Goal: Task Accomplishment & Management: Manage account settings

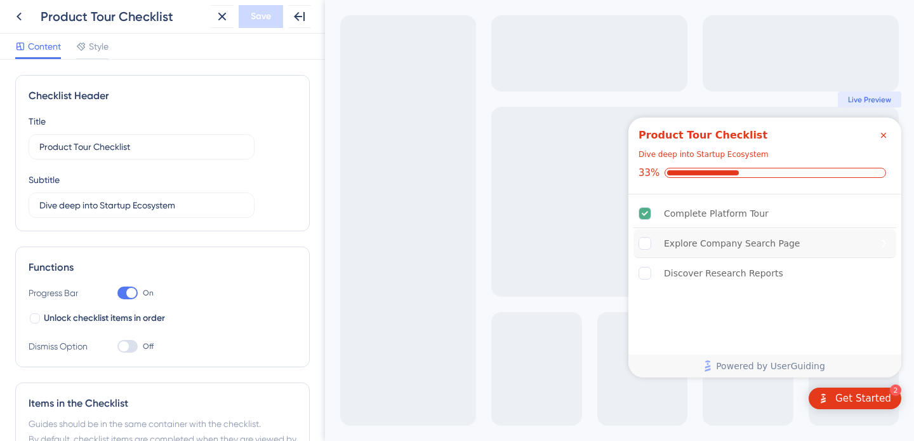
click at [741, 240] on div "Explore Company Search Page" at bounding box center [732, 243] width 136 height 15
click at [102, 205] on input "Dive deep into Startup Ecosystem" at bounding box center [141, 205] width 204 height 14
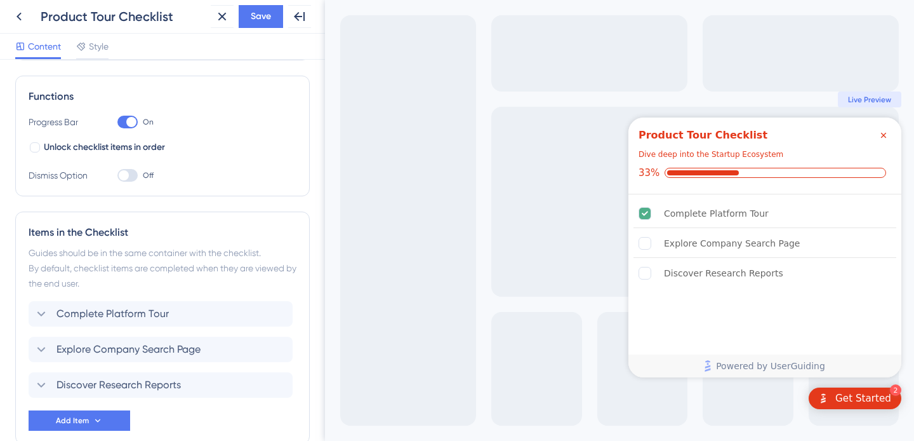
scroll to position [240, 0]
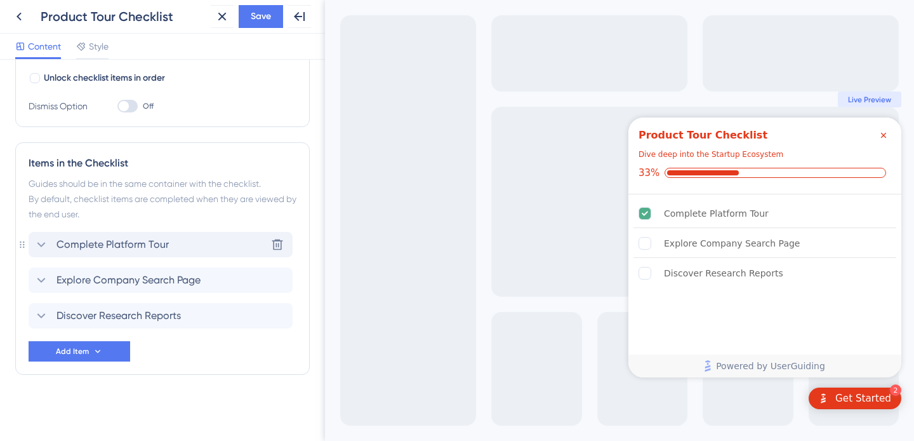
type input "Dive deep into the Startup Ecosystem"
click at [105, 253] on div "Complete Platform Tour Delete" at bounding box center [161, 244] width 264 height 25
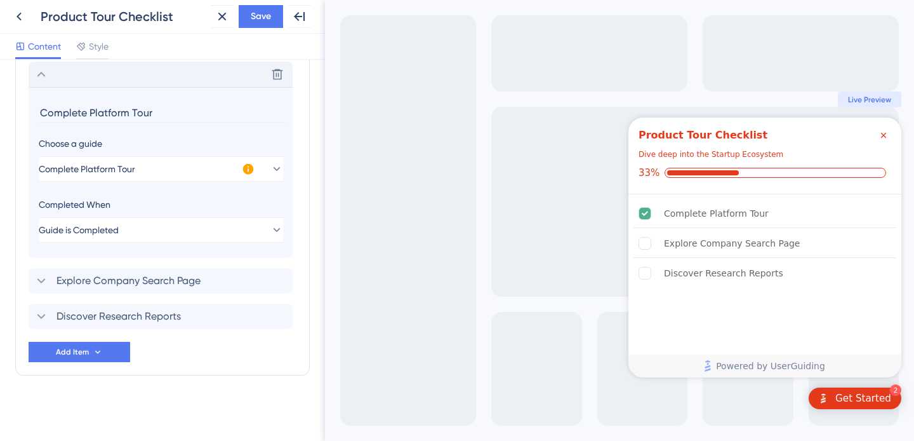
scroll to position [411, 0]
click at [174, 231] on button "Guide is Completed" at bounding box center [161, 229] width 244 height 25
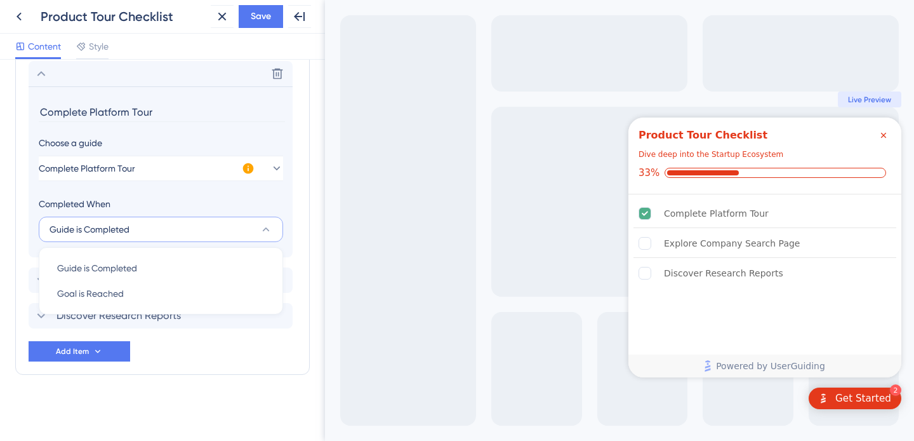
click at [174, 231] on button "Guide is Completed" at bounding box center [161, 229] width 244 height 25
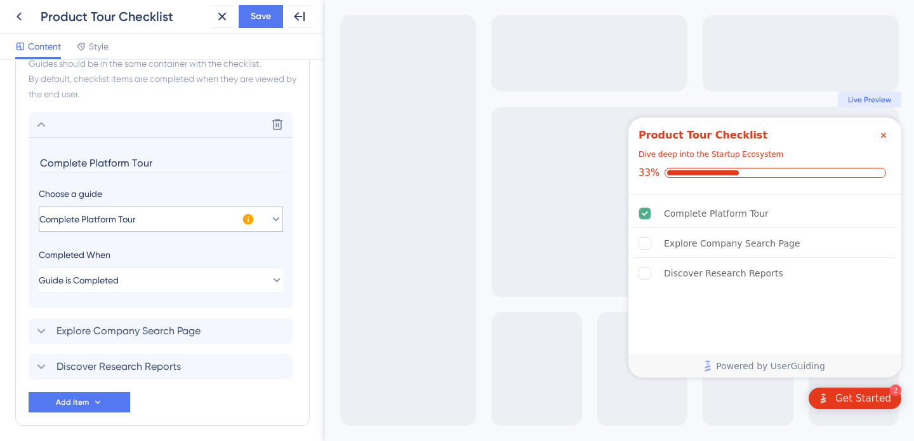
scroll to position [354, 0]
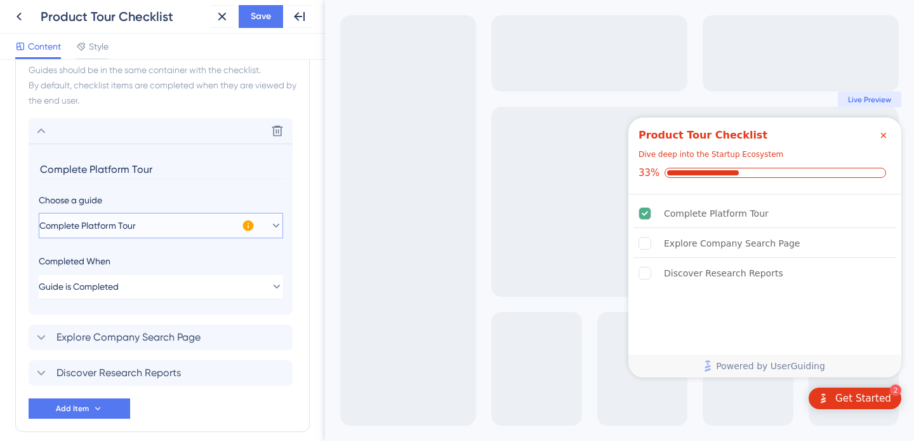
click at [204, 227] on button "Complete Platform Tour" at bounding box center [161, 225] width 244 height 25
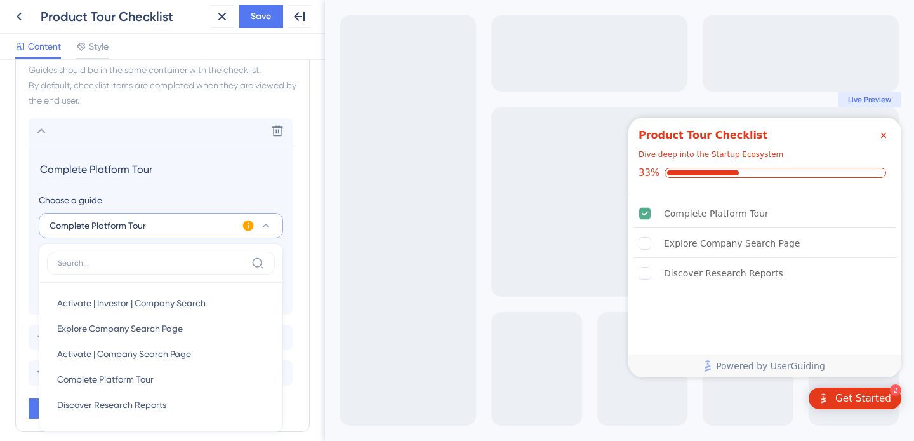
scroll to position [411, 0]
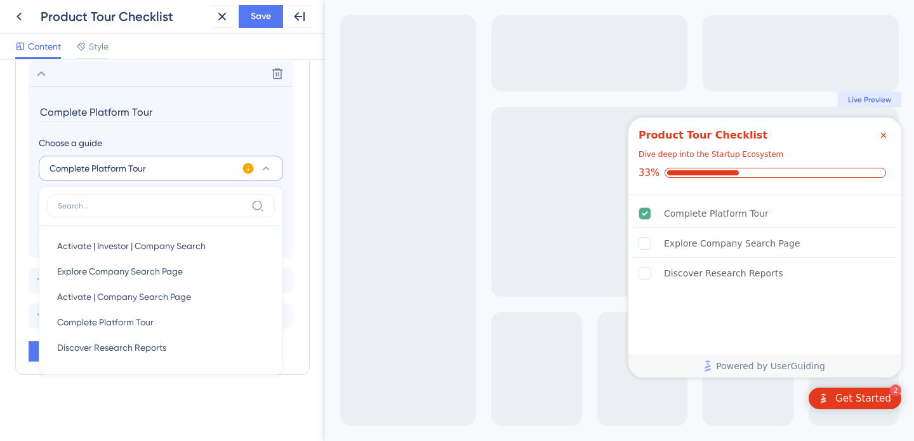
click at [161, 140] on div "Choose a guide" at bounding box center [161, 142] width 244 height 15
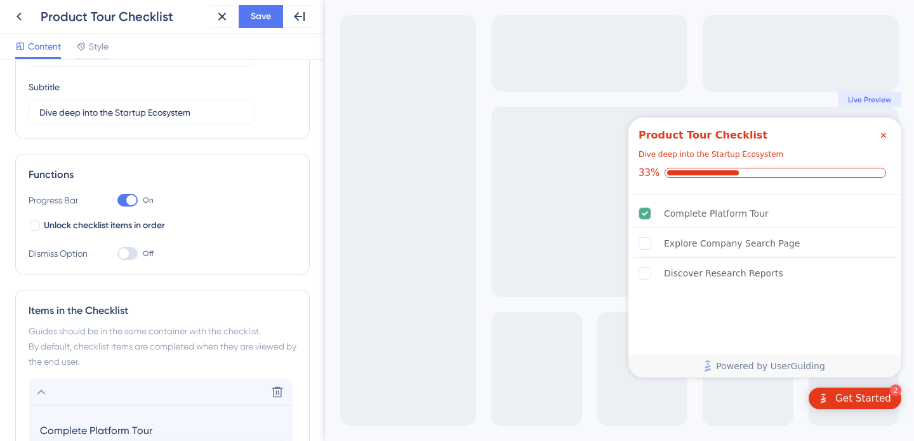
scroll to position [94, 0]
click at [138, 253] on label "Off" at bounding box center [135, 251] width 36 height 15
click at [117, 253] on input "Off" at bounding box center [117, 252] width 1 height 1
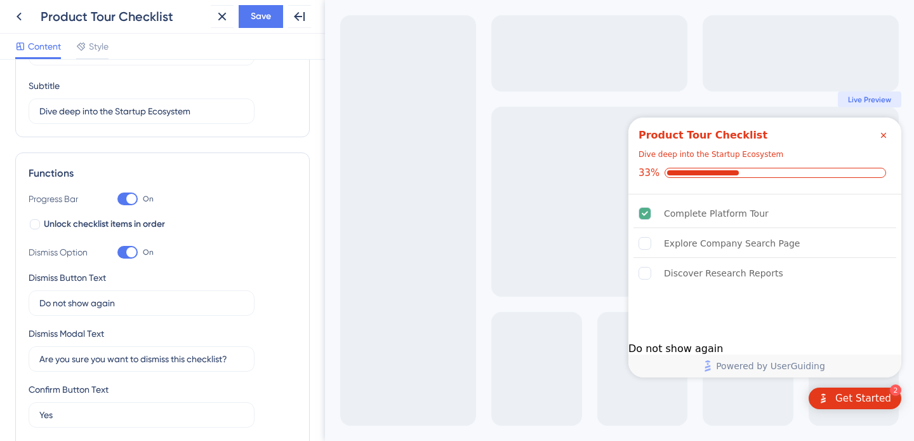
click at [138, 253] on label "On" at bounding box center [135, 251] width 36 height 15
click at [117, 253] on input "On" at bounding box center [117, 252] width 1 height 1
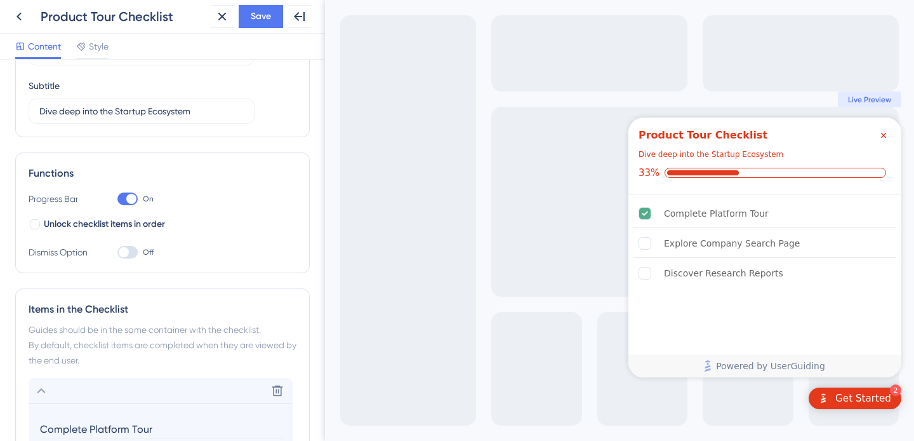
click at [131, 253] on div at bounding box center [127, 252] width 20 height 13
click at [117, 253] on input "Off" at bounding box center [117, 252] width 1 height 1
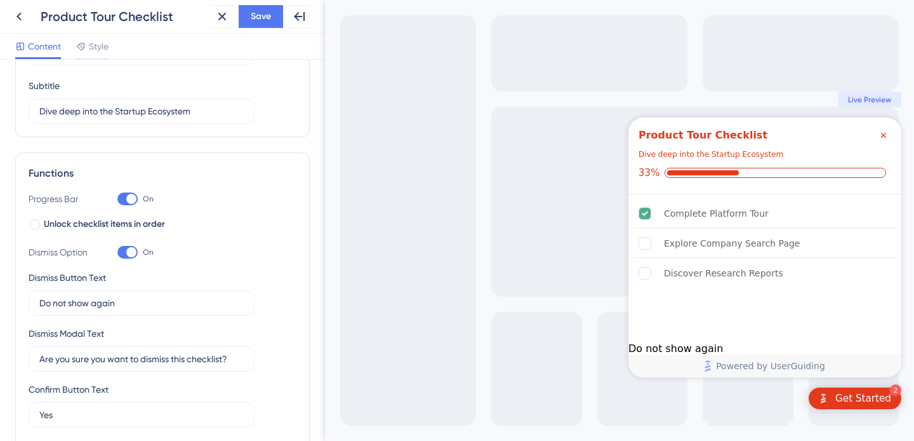
click at [131, 253] on div at bounding box center [131, 252] width 10 height 10
click at [117, 253] on input "On" at bounding box center [117, 252] width 1 height 1
checkbox input "false"
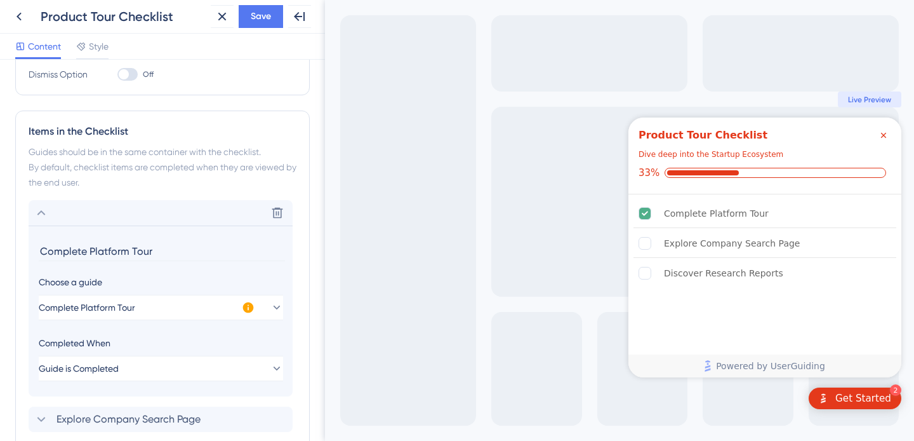
scroll to position [411, 0]
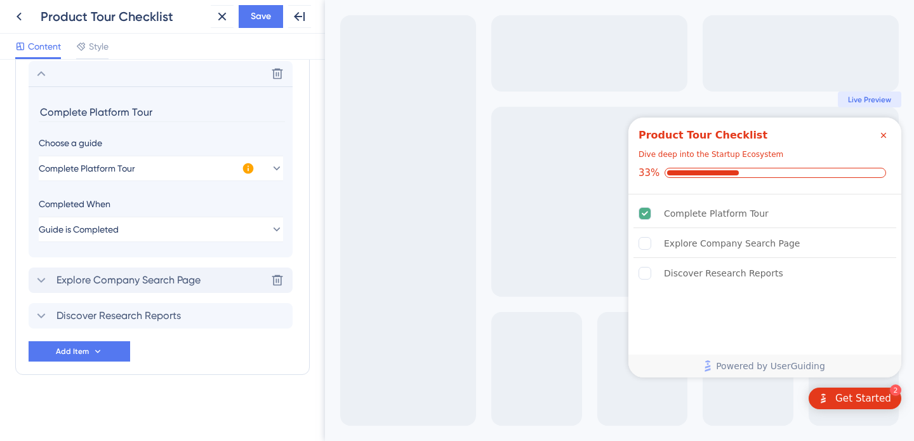
click at [123, 277] on span "Explore Company Search Page" at bounding box center [129, 279] width 144 height 15
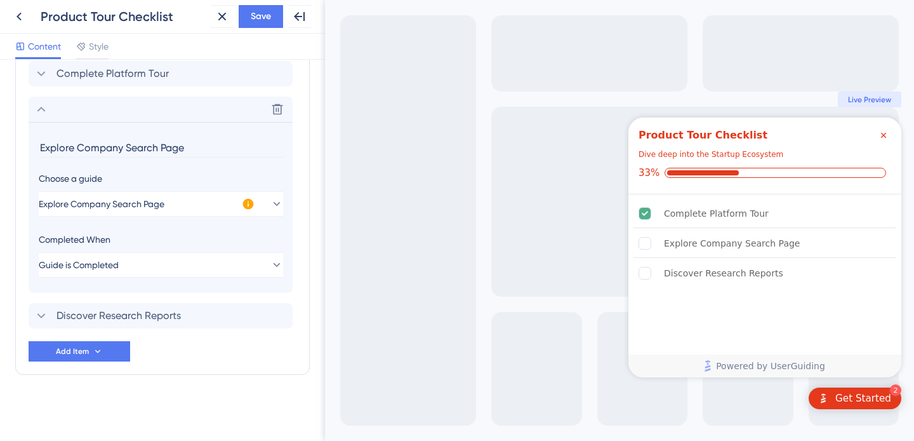
click at [157, 97] on div "Delete" at bounding box center [161, 109] width 264 height 25
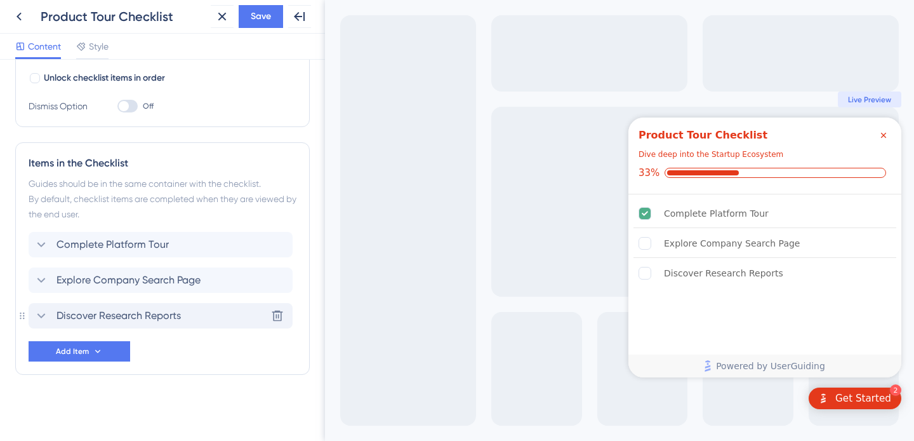
click at [158, 308] on span "Discover Research Reports" at bounding box center [119, 315] width 124 height 15
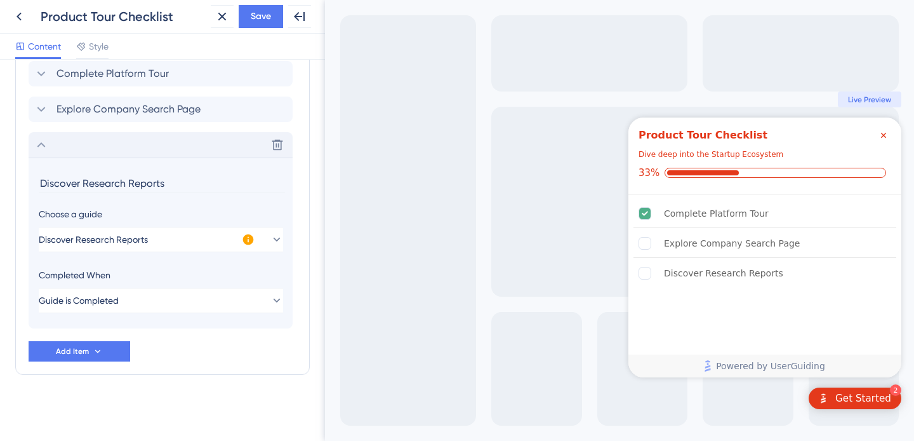
click at [140, 149] on div "Delete" at bounding box center [161, 144] width 264 height 25
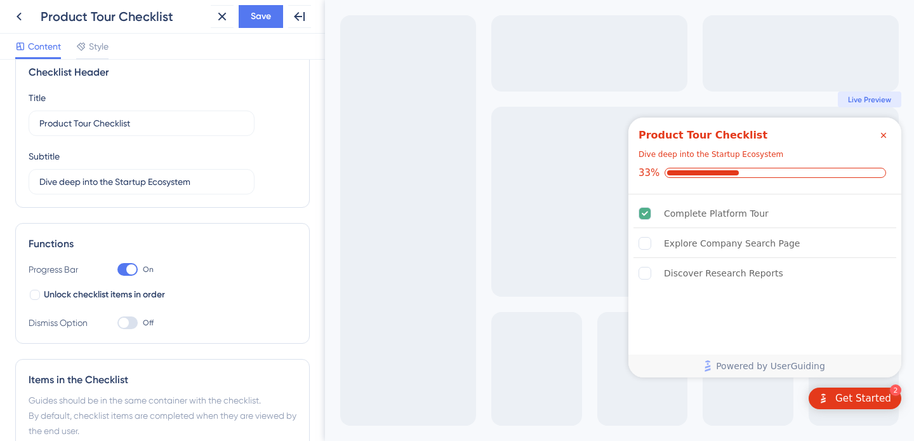
scroll to position [0, 0]
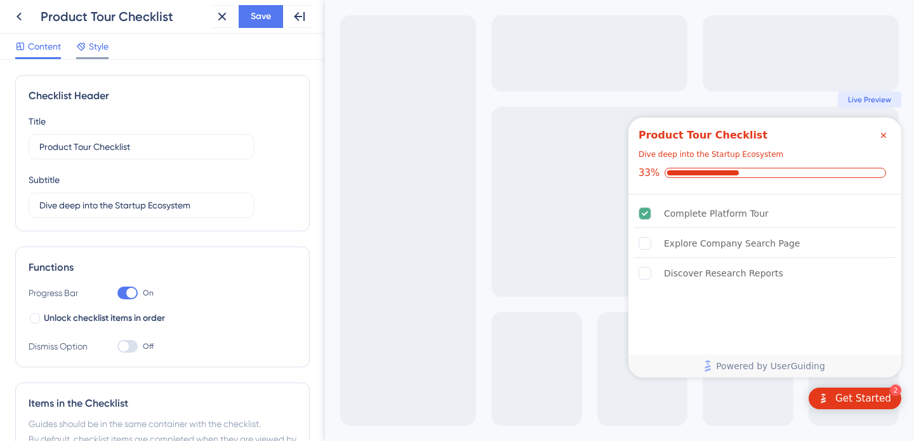
click at [88, 45] on div "Style" at bounding box center [92, 46] width 32 height 15
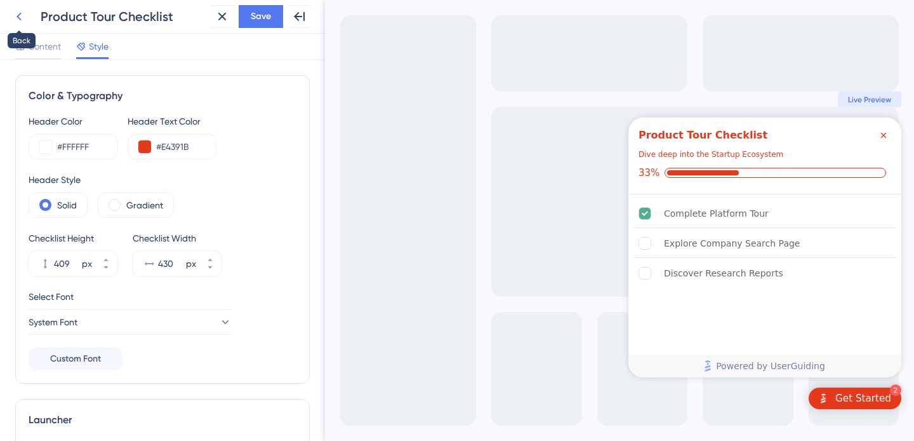
click at [18, 12] on icon at bounding box center [18, 16] width 15 height 15
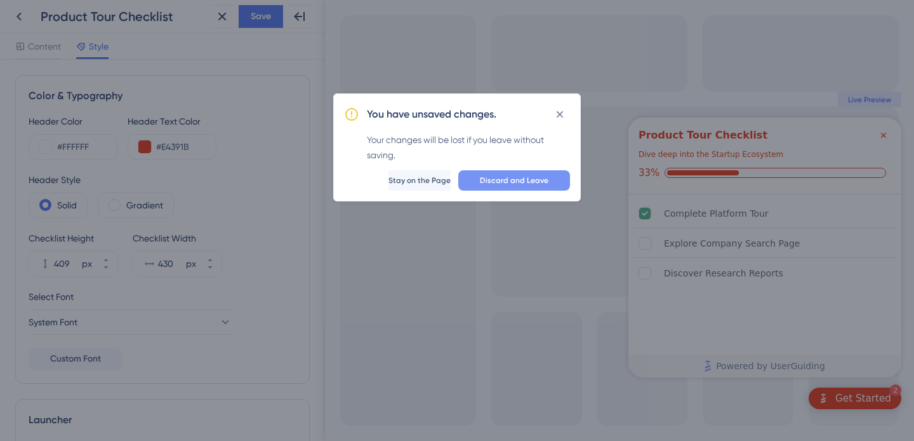
click at [530, 174] on button "Discard and Leave" at bounding box center [514, 180] width 112 height 20
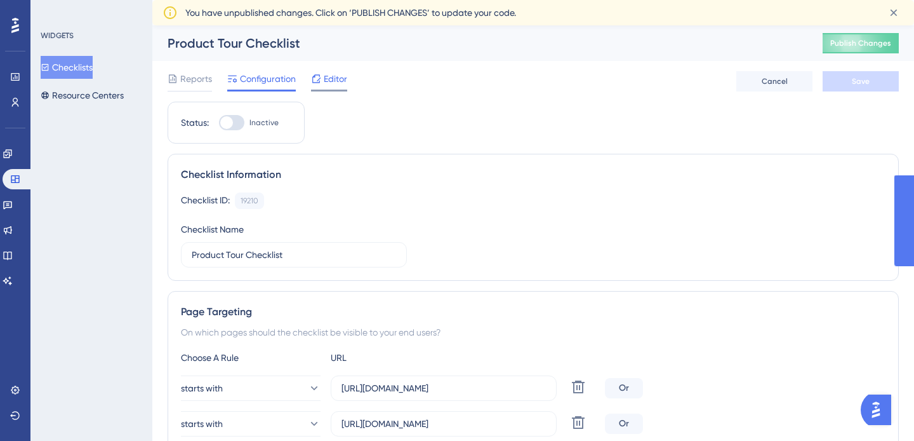
click at [315, 77] on icon at bounding box center [316, 79] width 10 height 10
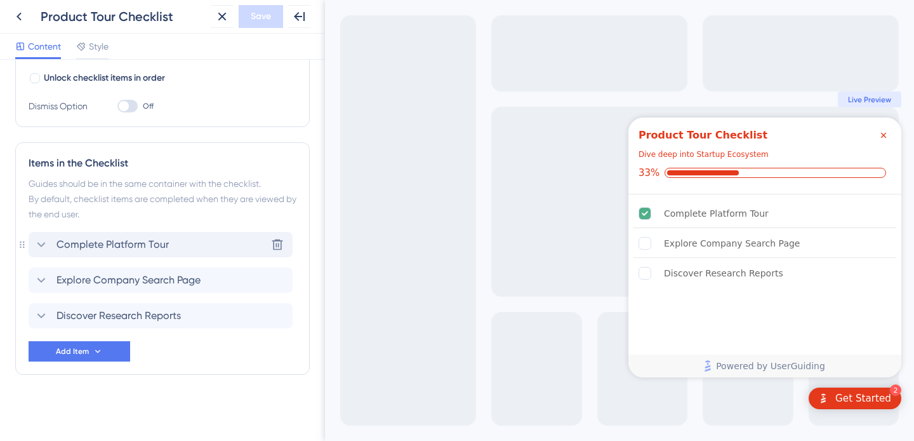
click at [132, 233] on div "Complete Platform Tour Delete" at bounding box center [161, 244] width 264 height 25
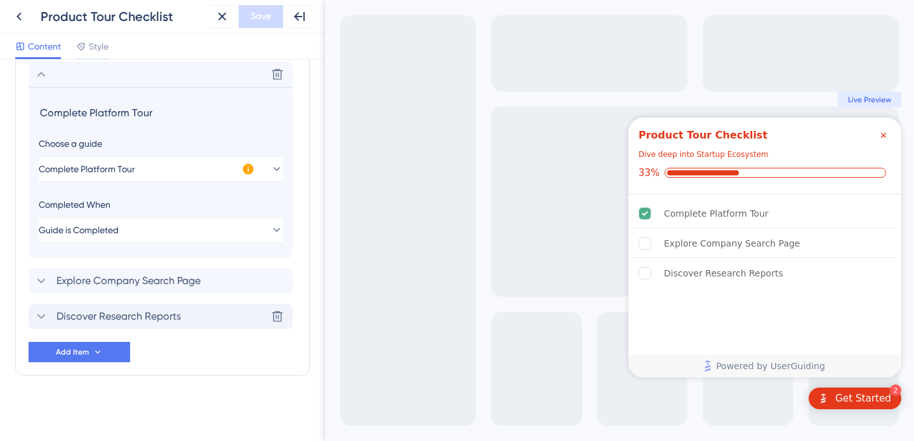
scroll to position [411, 0]
click at [131, 217] on button "Guide is Completed" at bounding box center [161, 229] width 244 height 25
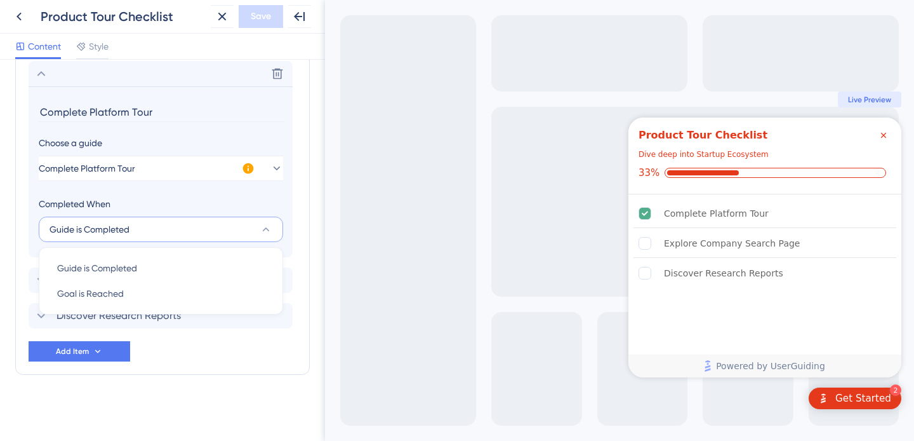
click at [137, 204] on div "Completed When" at bounding box center [161, 203] width 244 height 15
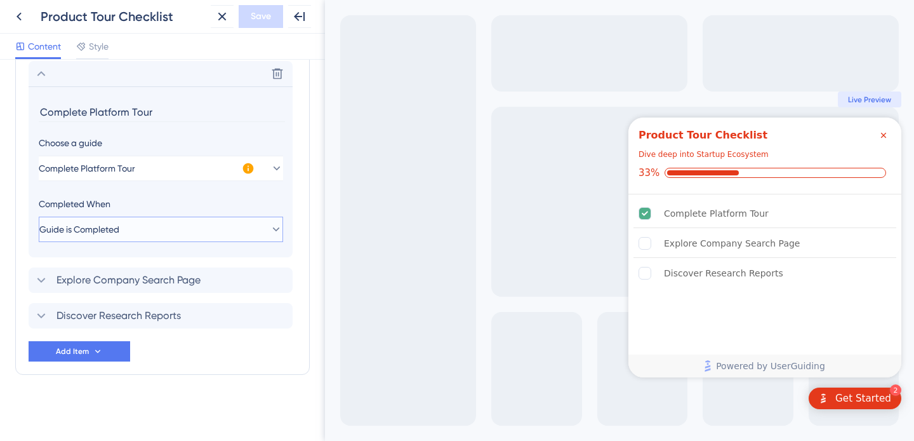
click at [125, 238] on button "Guide is Completed" at bounding box center [161, 229] width 244 height 25
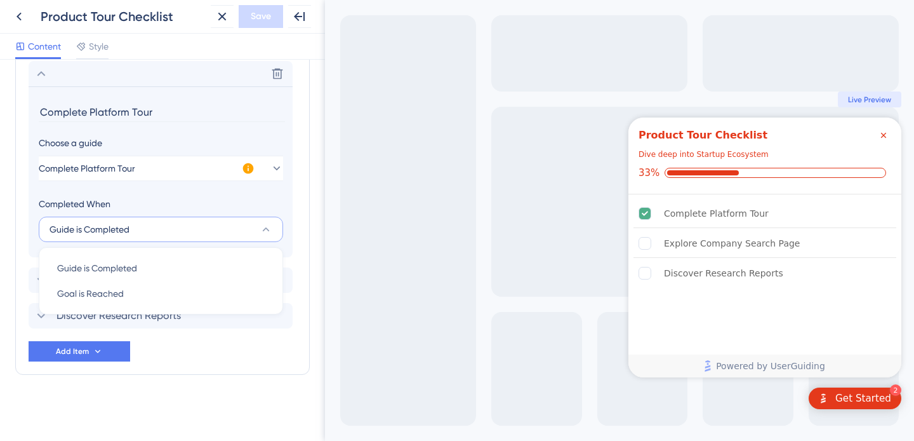
click at [131, 203] on div "Completed When" at bounding box center [161, 203] width 244 height 15
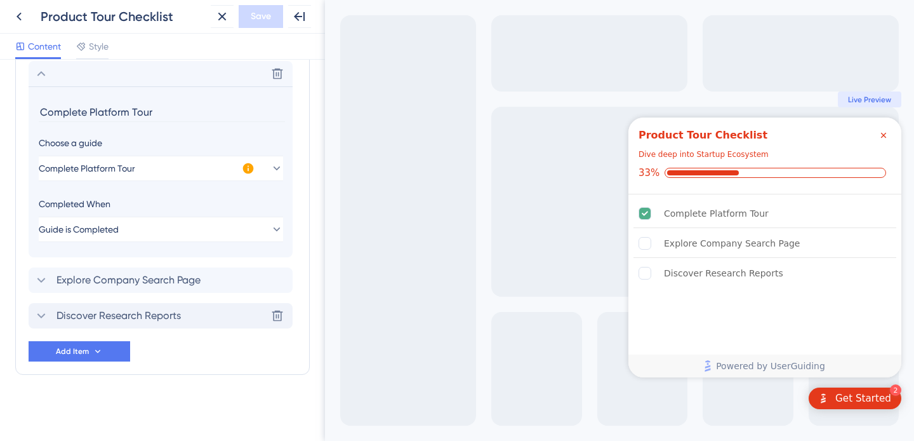
click at [113, 312] on span "Discover Research Reports" at bounding box center [119, 315] width 124 height 15
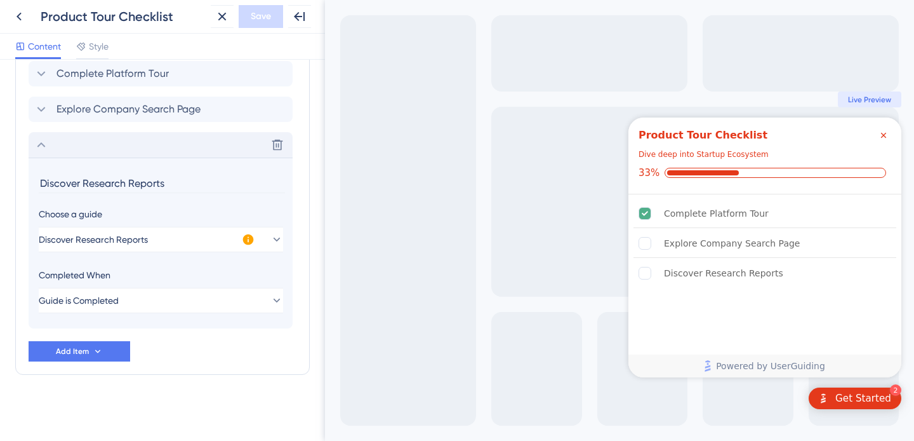
click at [80, 180] on input "Discover Research Reports" at bounding box center [162, 183] width 246 height 20
click at [51, 141] on div "Delete" at bounding box center [161, 144] width 264 height 25
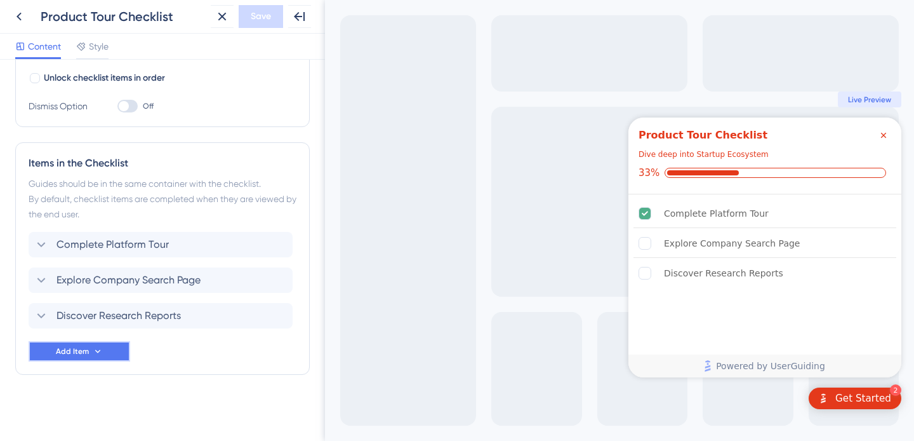
click at [108, 350] on button "Add Item" at bounding box center [80, 351] width 102 height 20
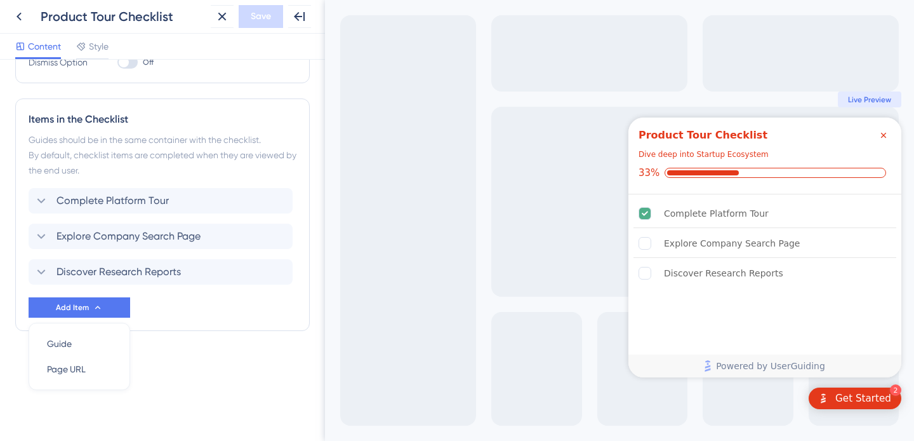
click at [207, 344] on div "Checklist Header Title Product Tour Checklist Subtitle Dive deep into Startup E…" at bounding box center [162, 86] width 295 height 591
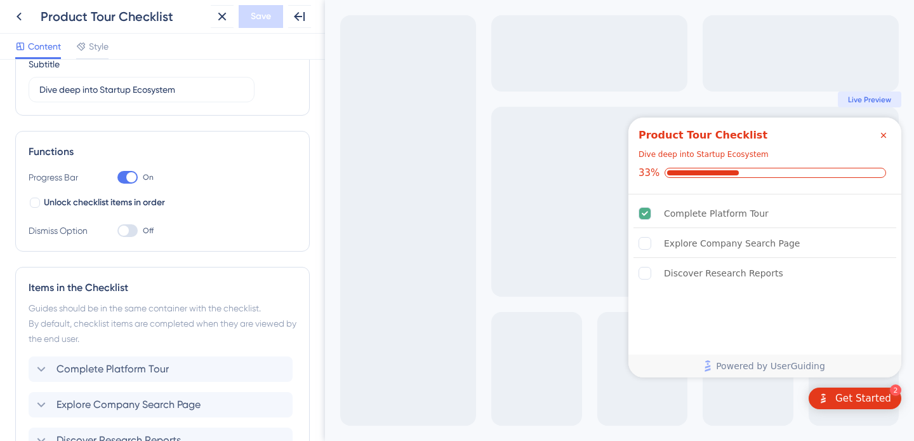
scroll to position [240, 0]
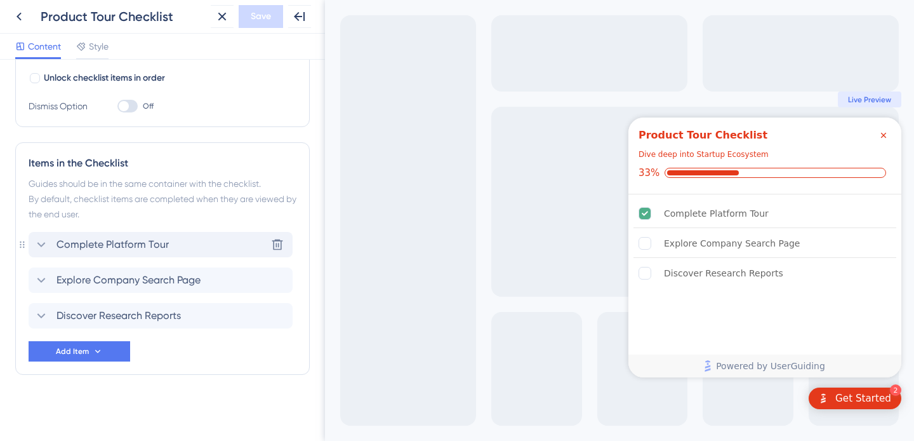
click at [105, 236] on div "Complete Platform Tour Delete" at bounding box center [161, 244] width 264 height 25
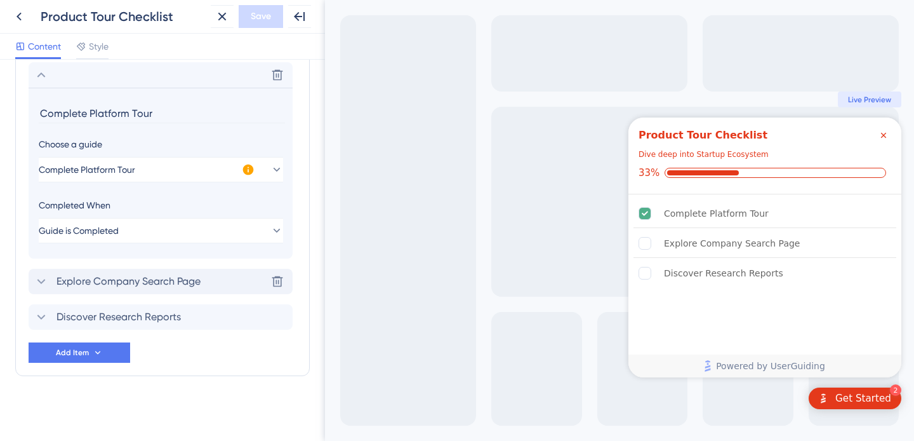
scroll to position [411, 0]
click at [173, 167] on button "Complete Platform Tour" at bounding box center [161, 168] width 244 height 25
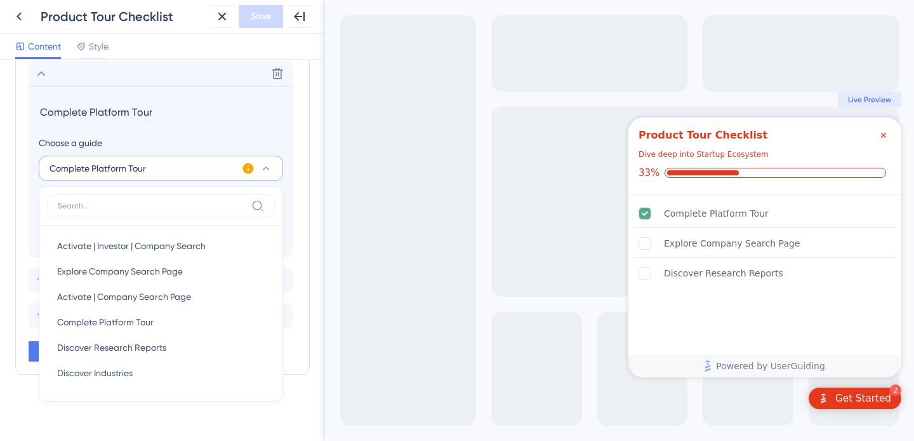
click at [307, 97] on div "Items in the Checklist Guides should be in the same container with the checklis…" at bounding box center [162, 172] width 295 height 403
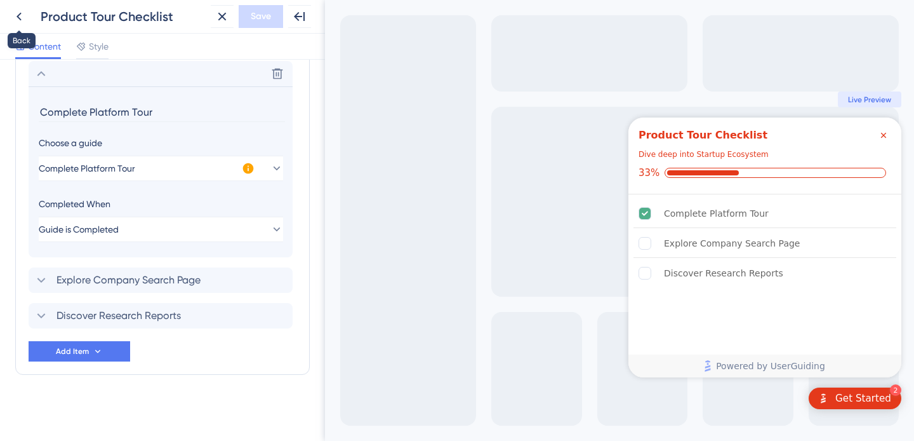
click at [6, 14] on div "Back Product Tour Checklist Close Save Full Screen Preview" at bounding box center [162, 17] width 325 height 34
click at [13, 14] on icon at bounding box center [18, 16] width 15 height 15
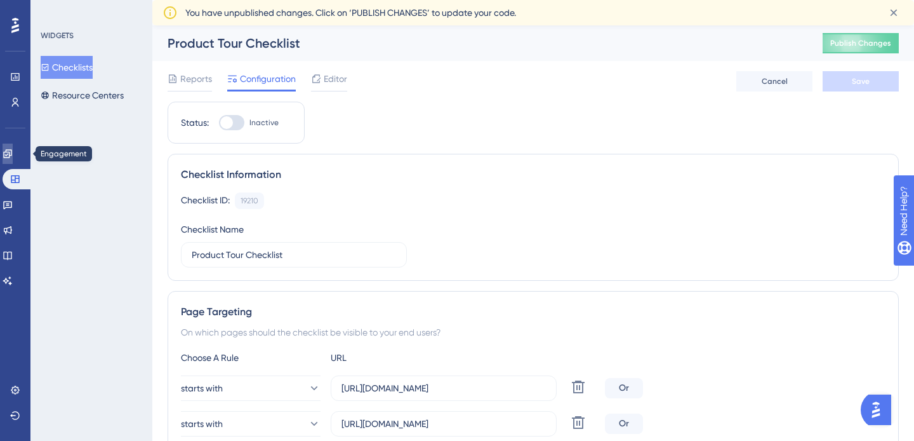
click at [13, 152] on link at bounding box center [8, 154] width 10 height 20
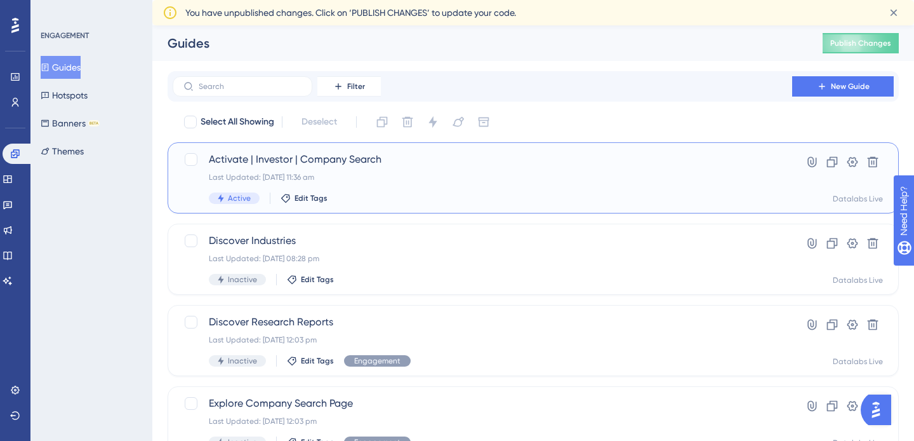
click at [288, 164] on span "Activate | Investor | Company Search" at bounding box center [482, 159] width 547 height 15
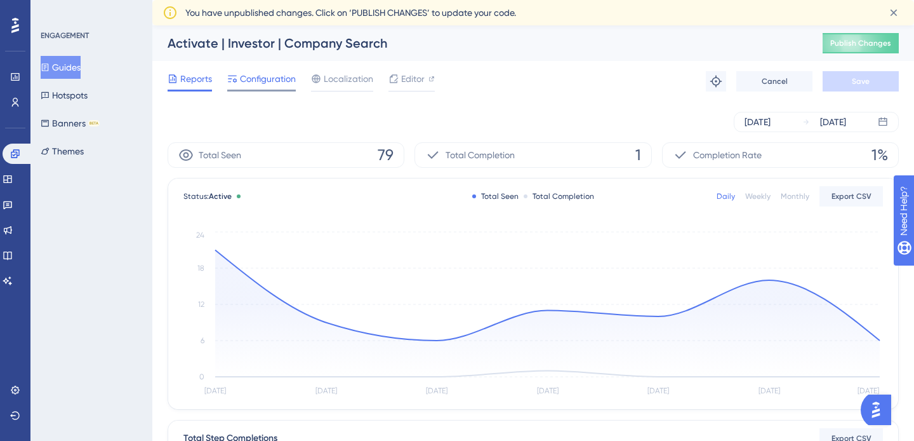
click at [244, 82] on span "Configuration" at bounding box center [268, 78] width 56 height 15
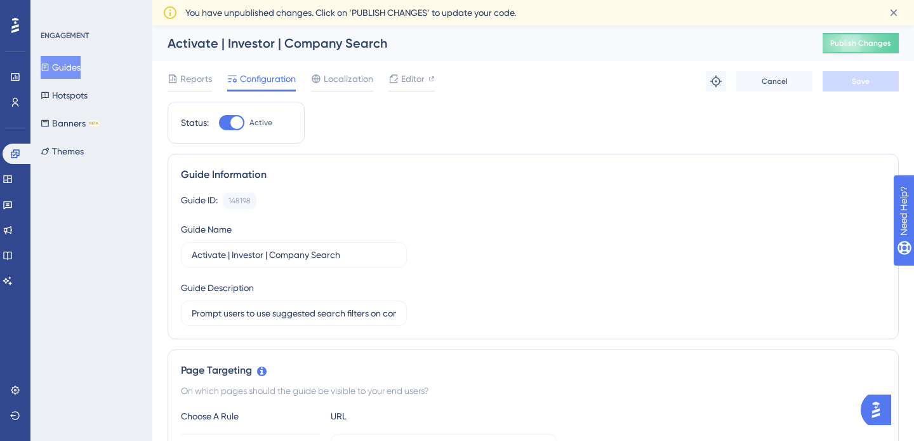
click at [405, 69] on div "Reports Configuration Localization Editor Troubleshoot Cancel Save" at bounding box center [534, 81] width 732 height 41
click at [403, 81] on span "Editor" at bounding box center [412, 78] width 23 height 15
